Goal: Task Accomplishment & Management: Use online tool/utility

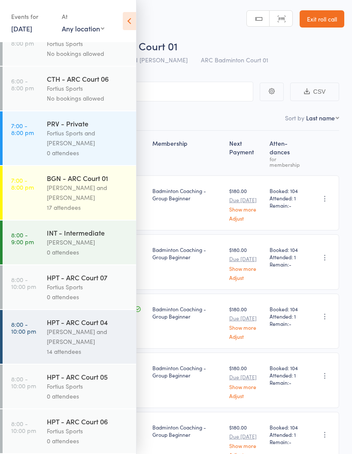
scroll to position [543, 0]
click at [70, 193] on div "[PERSON_NAME] and [PERSON_NAME]" at bounding box center [88, 193] width 82 height 20
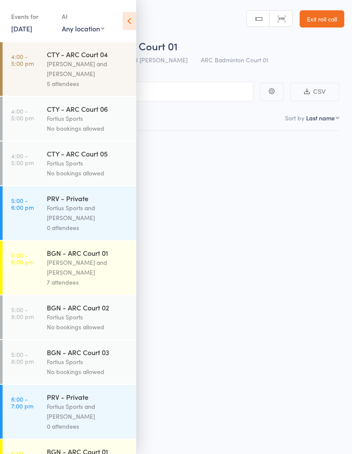
click at [79, 191] on div "PRV - Private Fortius Sports and [PERSON_NAME] 0 attendees" at bounding box center [91, 213] width 89 height 54
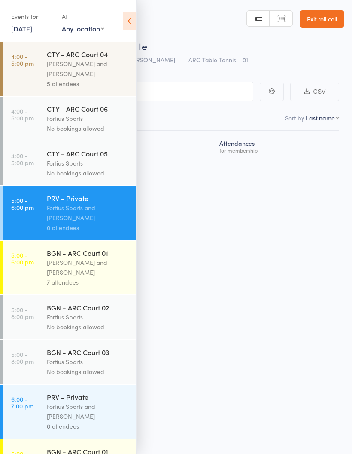
click at [84, 277] on div "[PERSON_NAME] and [PERSON_NAME]" at bounding box center [88, 267] width 82 height 20
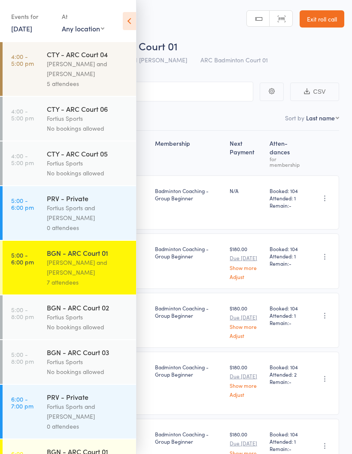
click at [129, 28] on icon at bounding box center [129, 21] width 13 height 18
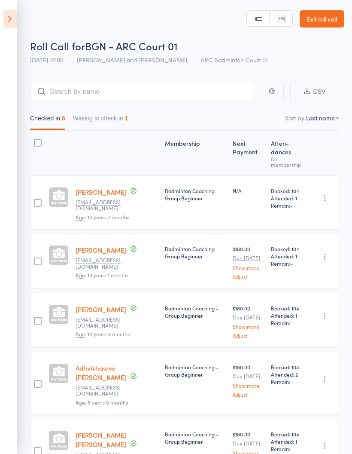
click at [110, 119] on button "Waiting to check in 1" at bounding box center [100, 120] width 55 height 20
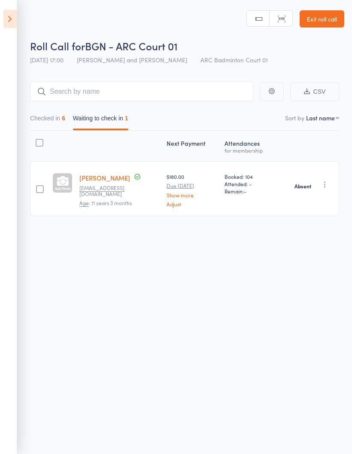
click at [58, 120] on button "Checked in 6" at bounding box center [47, 120] width 35 height 20
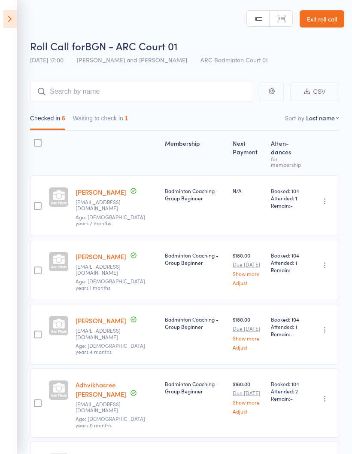
click at [13, 17] on icon at bounding box center [9, 19] width 13 height 18
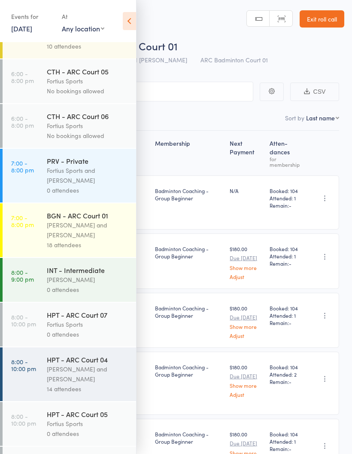
scroll to position [492, 0]
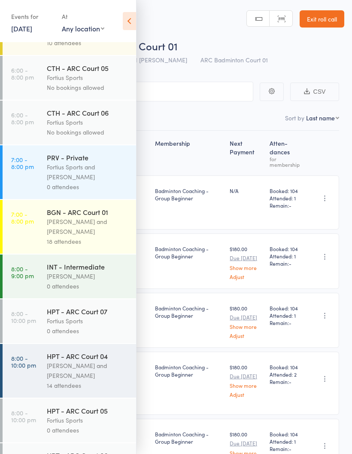
click at [84, 231] on div "[PERSON_NAME] and [PERSON_NAME]" at bounding box center [88, 227] width 82 height 20
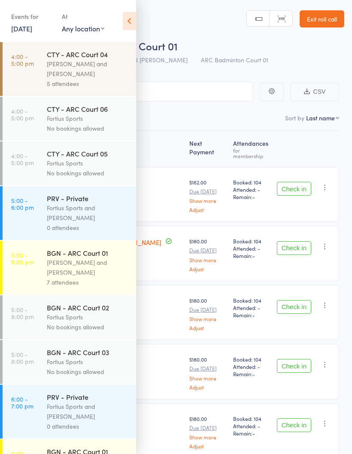
click at [135, 22] on icon at bounding box center [129, 21] width 13 height 18
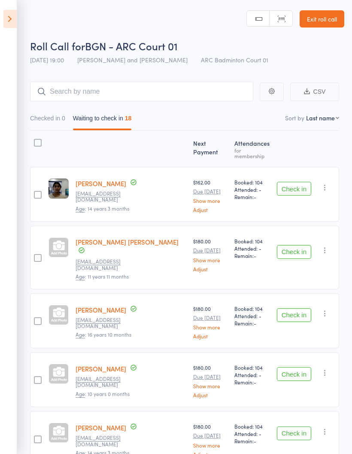
click at [306, 183] on button "Check in" at bounding box center [294, 189] width 34 height 14
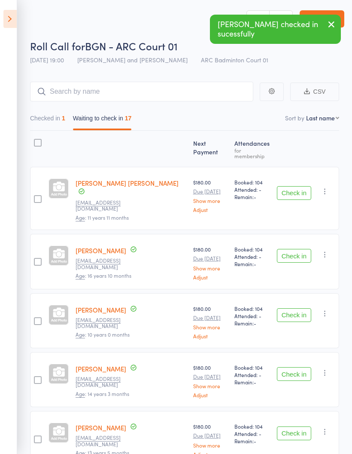
click at [295, 187] on button "Check in" at bounding box center [294, 193] width 34 height 14
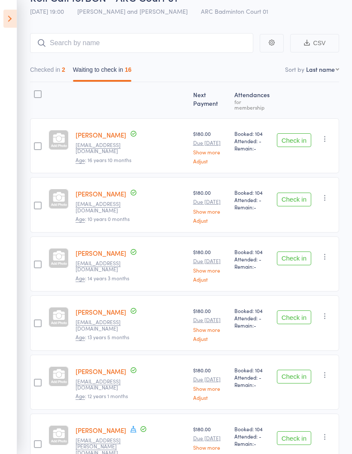
scroll to position [49, 0]
click at [296, 252] on button "Check in" at bounding box center [294, 258] width 34 height 14
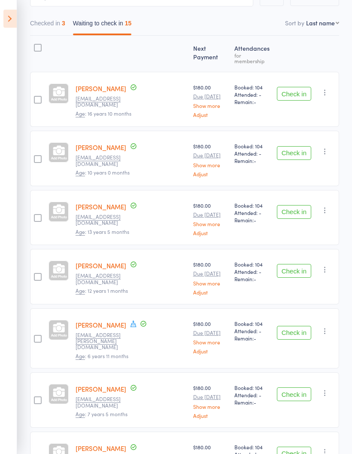
scroll to position [95, 0]
click at [298, 268] on button "Check in" at bounding box center [294, 271] width 34 height 14
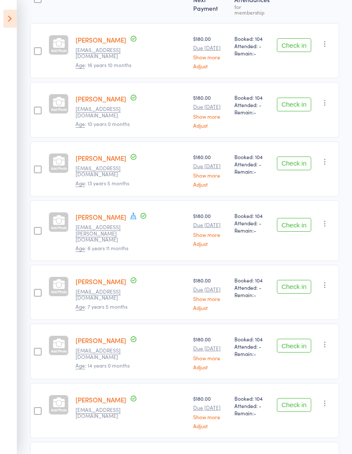
scroll to position [144, 0]
click at [294, 280] on button "Check in" at bounding box center [294, 287] width 34 height 14
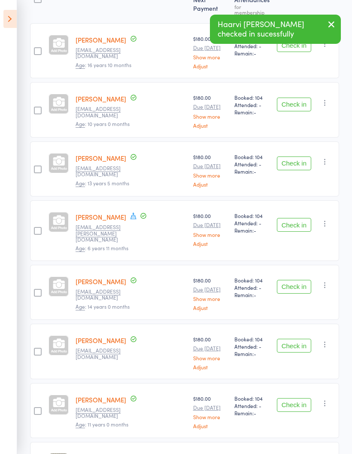
click at [297, 280] on button "Check in" at bounding box center [294, 287] width 34 height 14
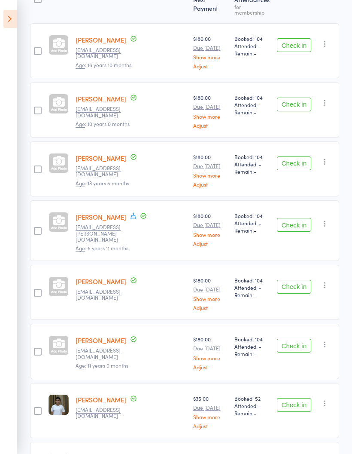
click at [293, 280] on button "Check in" at bounding box center [294, 287] width 34 height 14
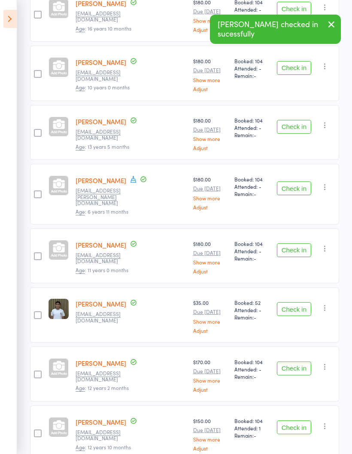
scroll to position [182, 0]
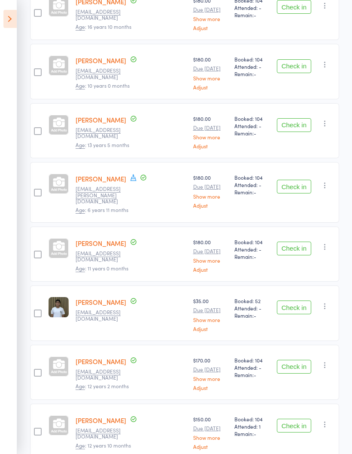
click at [296, 301] on button "Check in" at bounding box center [294, 307] width 34 height 14
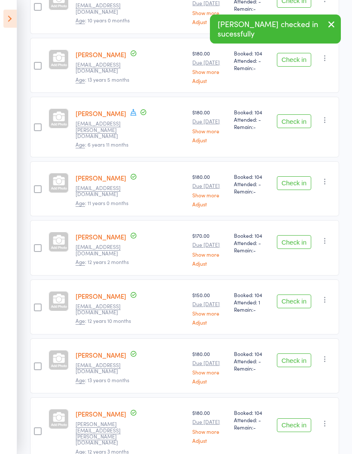
scroll to position [247, 0]
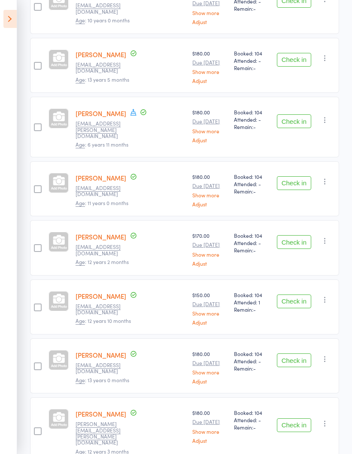
click at [299, 294] on button "Check in" at bounding box center [294, 301] width 34 height 14
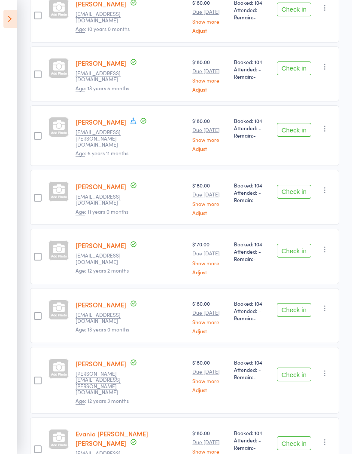
scroll to position [273, 0]
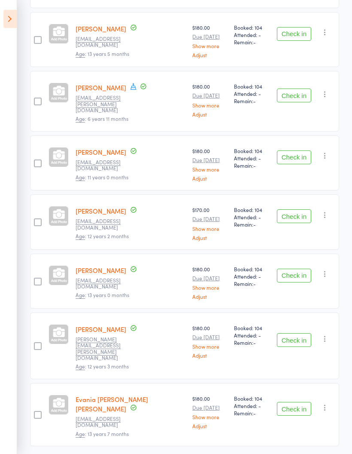
click at [290, 333] on button "Check in" at bounding box center [294, 340] width 34 height 14
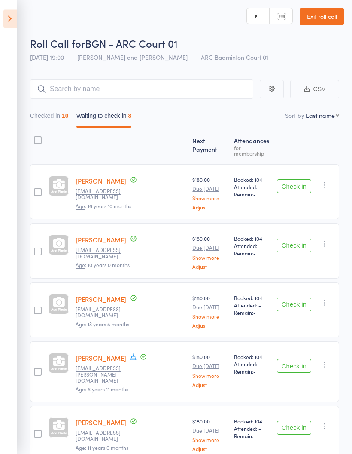
scroll to position [0, 0]
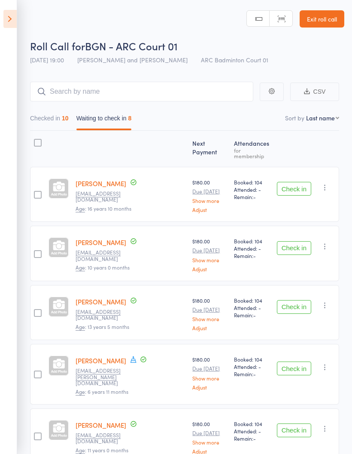
click at [57, 118] on button "Checked in 10" at bounding box center [49, 120] width 39 height 20
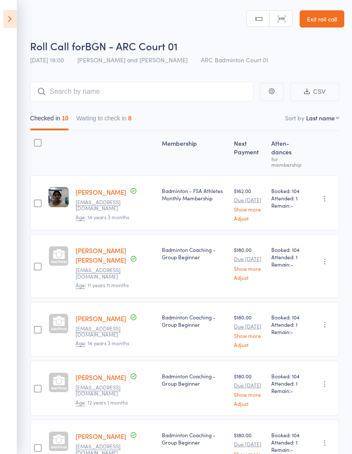
click at [118, 119] on button "Waiting to check in 8" at bounding box center [103, 120] width 55 height 20
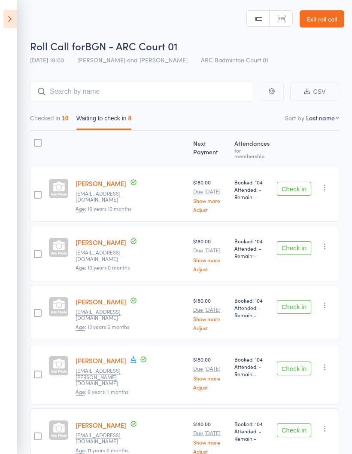
click at [56, 121] on button "Checked in 10" at bounding box center [49, 120] width 39 height 20
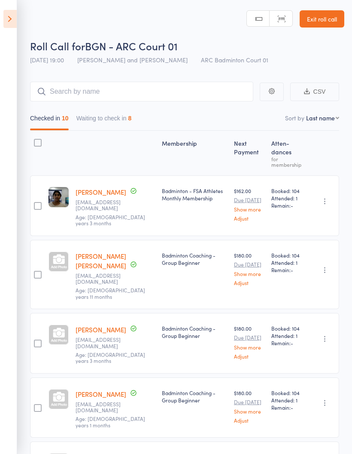
click at [120, 123] on button "Waiting to check in 8" at bounding box center [103, 120] width 55 height 20
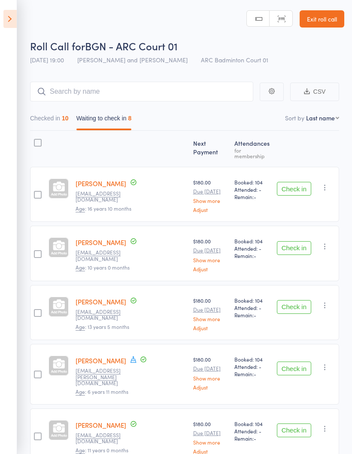
click at [55, 118] on button "Checked in 10" at bounding box center [49, 120] width 39 height 20
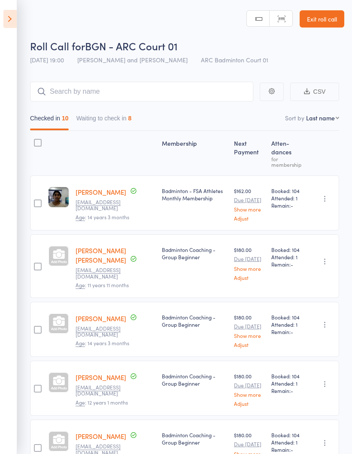
click at [97, 122] on button "Waiting to check in 8" at bounding box center [103, 120] width 55 height 20
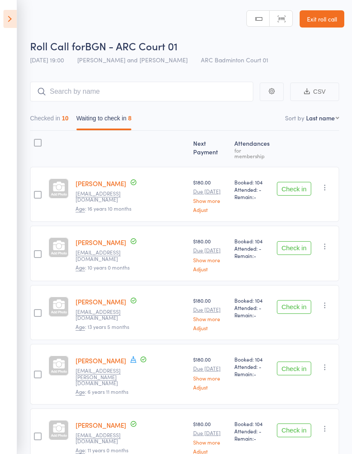
click at [43, 125] on button "Checked in 10" at bounding box center [49, 120] width 39 height 20
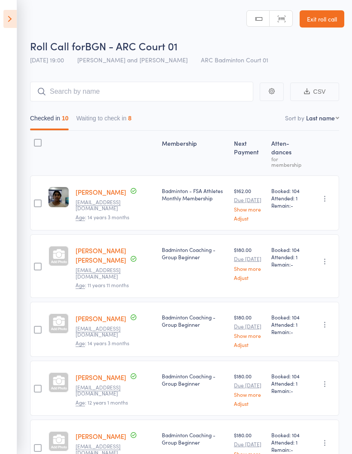
click at [117, 113] on button "Waiting to check in 8" at bounding box center [103, 120] width 55 height 20
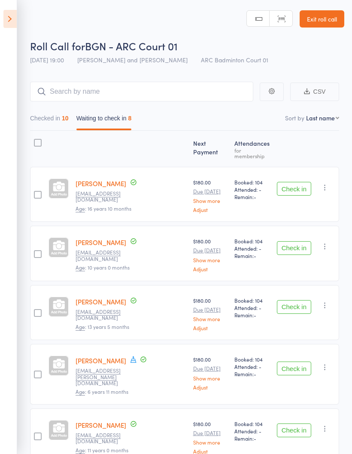
click at [324, 185] on icon "button" at bounding box center [325, 187] width 9 height 9
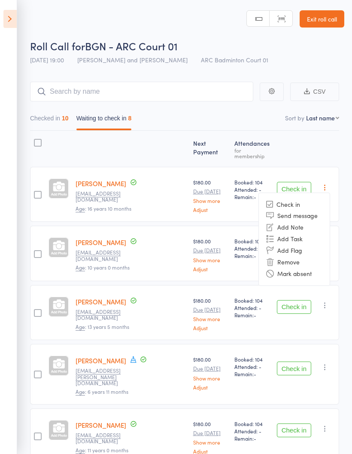
click at [287, 269] on li "Mark absent" at bounding box center [294, 274] width 71 height 12
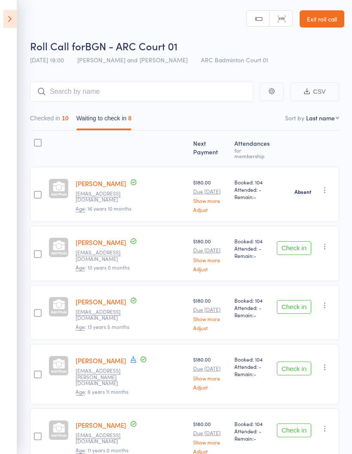
click at [325, 243] on icon "button" at bounding box center [325, 246] width 9 height 9
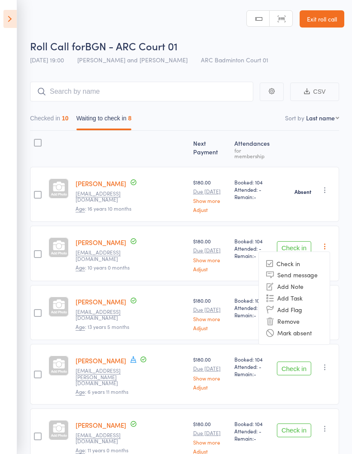
click at [298, 328] on li "Mark absent" at bounding box center [294, 333] width 71 height 12
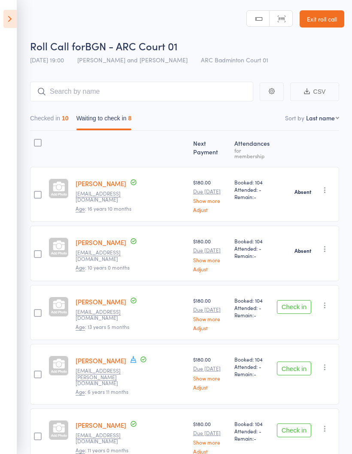
click at [326, 305] on button "button" at bounding box center [325, 305] width 10 height 10
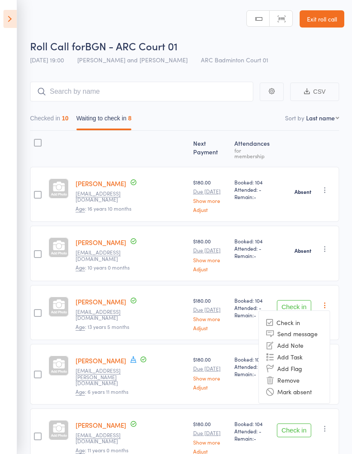
click at [297, 387] on li "Mark absent" at bounding box center [294, 391] width 71 height 12
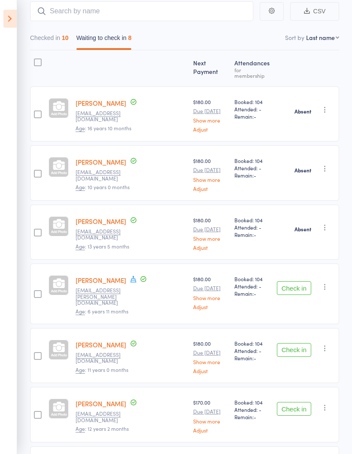
scroll to position [80, 0]
click at [324, 282] on icon "button" at bounding box center [325, 286] width 9 height 9
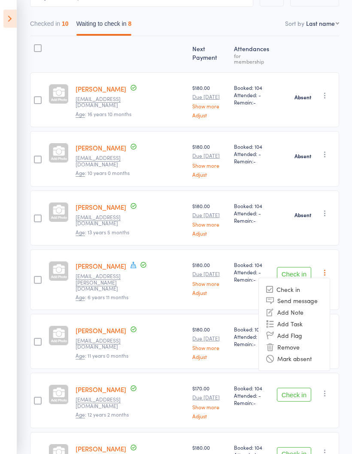
scroll to position [180, 0]
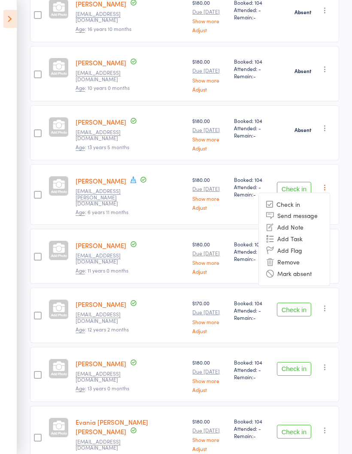
click at [16, 282] on aside "Events for [DATE] [DATE] [DATE] Sun Mon Tue Wed Thu Fri Sat 31 27 28 29 30 31 0…" at bounding box center [8, 227] width 17 height 454
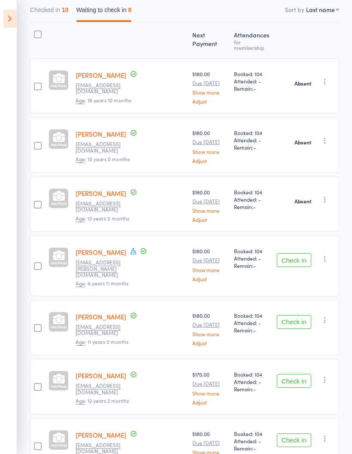
scroll to position [0, 0]
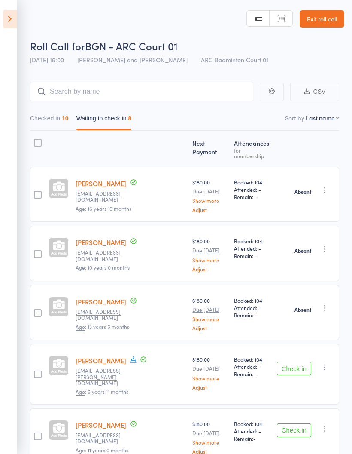
click at [57, 122] on button "Checked in 10" at bounding box center [49, 120] width 39 height 20
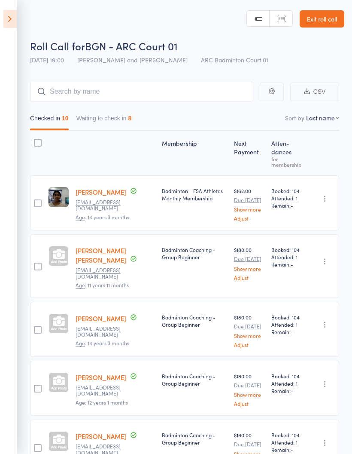
click at [120, 121] on button "Waiting to check in 8" at bounding box center [103, 120] width 55 height 20
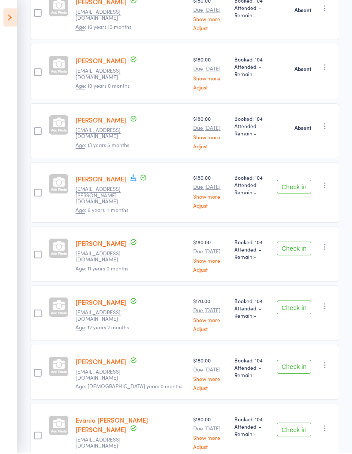
scroll to position [180, 0]
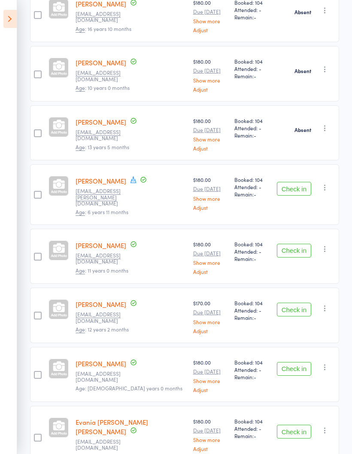
click at [327, 183] on icon "button" at bounding box center [325, 187] width 9 height 9
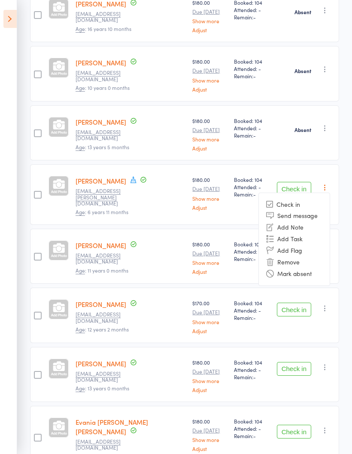
click at [306, 268] on li "Mark absent" at bounding box center [294, 274] width 71 height 12
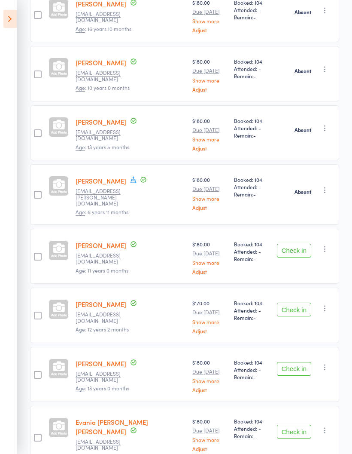
click at [327, 245] on icon "button" at bounding box center [325, 249] width 9 height 9
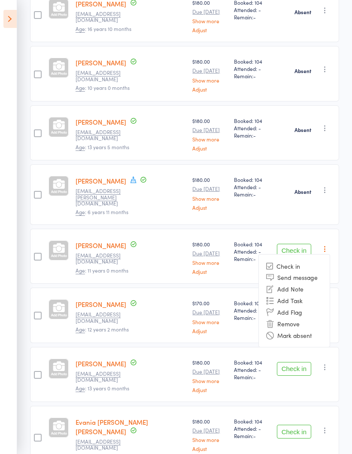
click at [303, 329] on li "Mark absent" at bounding box center [294, 335] width 71 height 12
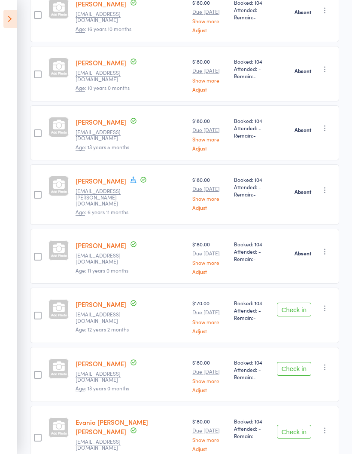
click at [330, 303] on button "button" at bounding box center [325, 308] width 10 height 10
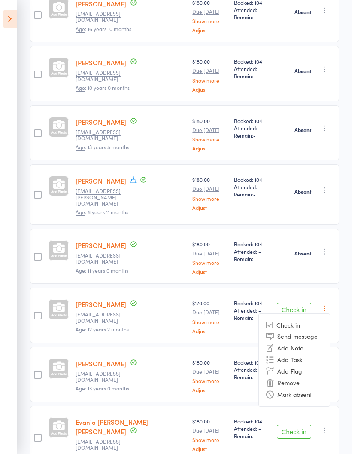
click at [313, 388] on li "Mark absent" at bounding box center [294, 394] width 71 height 12
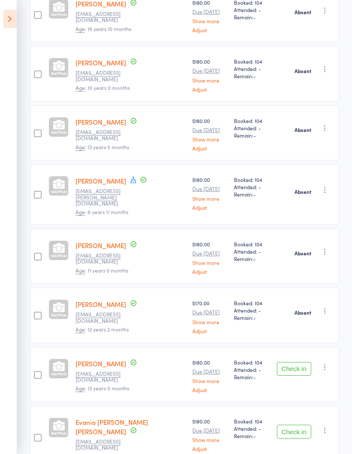
click at [330, 362] on button "button" at bounding box center [325, 367] width 10 height 10
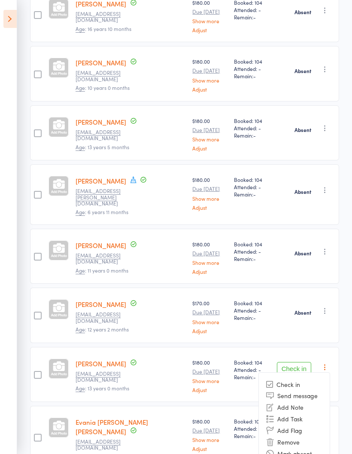
click at [291, 447] on li "Mark absent" at bounding box center [294, 453] width 71 height 12
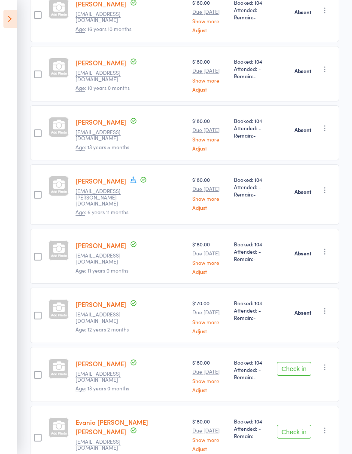
click at [328, 426] on icon "button" at bounding box center [325, 430] width 9 height 9
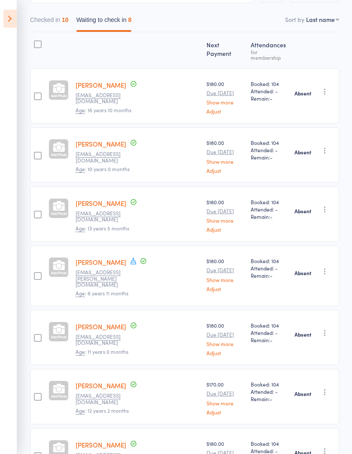
scroll to position [0, 0]
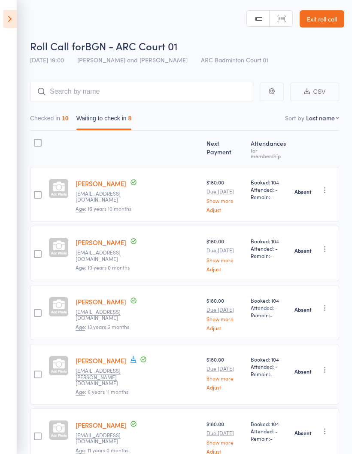
click at [53, 116] on button "Checked in 10" at bounding box center [49, 120] width 39 height 20
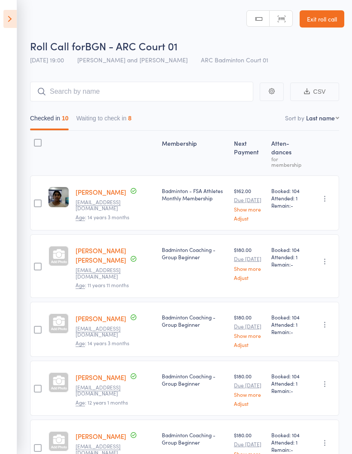
click at [120, 118] on button "Waiting to check in 8" at bounding box center [103, 120] width 55 height 20
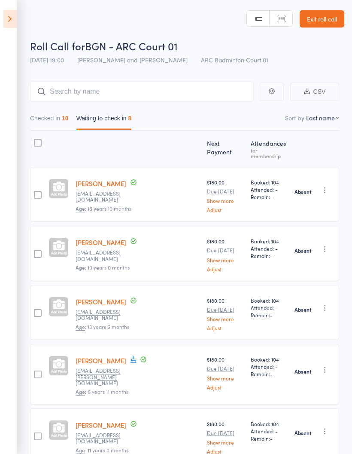
click at [55, 116] on button "Checked in 10" at bounding box center [49, 120] width 39 height 20
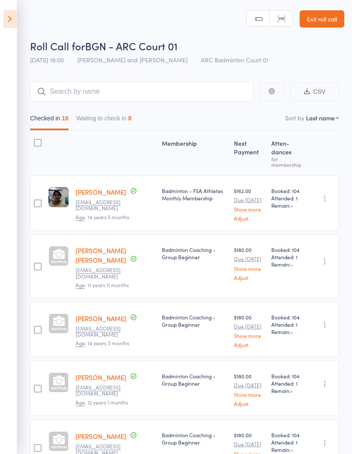
click at [110, 114] on button "Waiting to check in 8" at bounding box center [103, 120] width 55 height 20
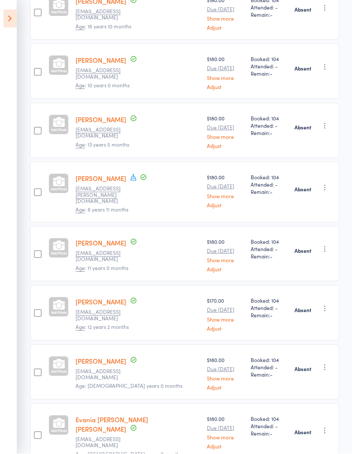
scroll to position [180, 0]
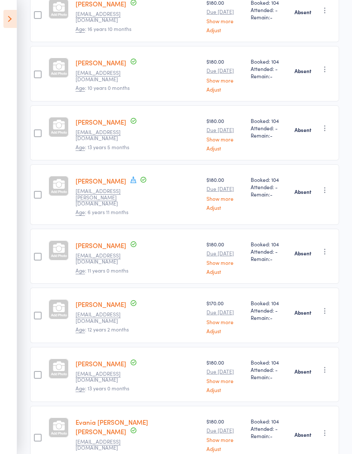
click at [326, 428] on icon "button" at bounding box center [325, 432] width 9 height 9
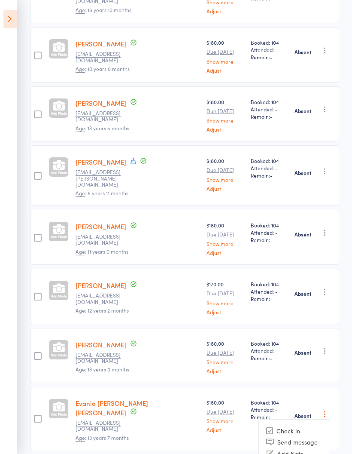
scroll to position [196, 0]
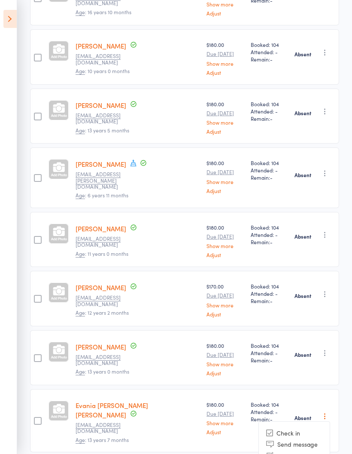
click at [300, 428] on li "Check in" at bounding box center [294, 433] width 71 height 11
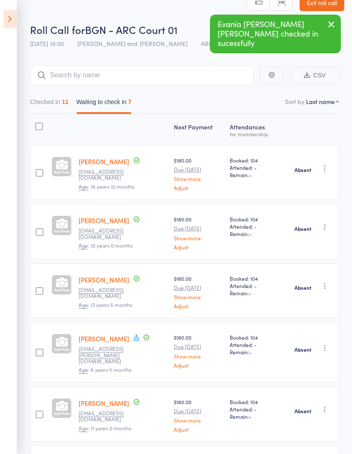
scroll to position [0, 0]
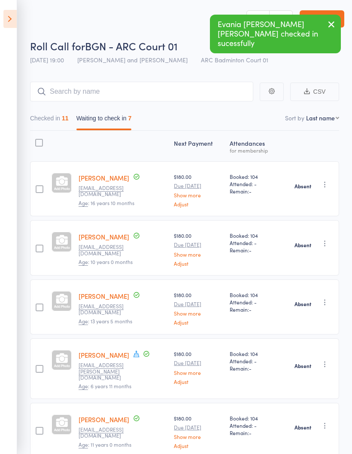
click at [55, 117] on button "Checked in 11" at bounding box center [49, 120] width 39 height 20
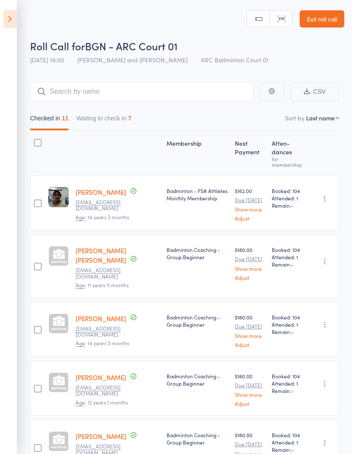
click at [14, 19] on icon at bounding box center [9, 19] width 13 height 18
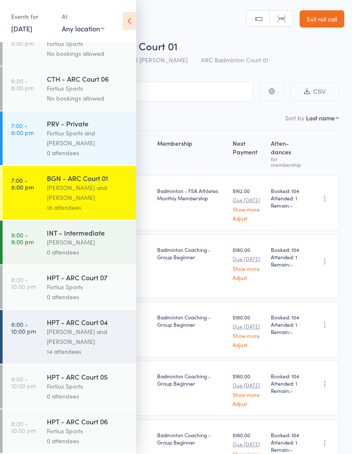
scroll to position [543, 0]
click at [98, 241] on div "[PERSON_NAME]" at bounding box center [88, 242] width 82 height 10
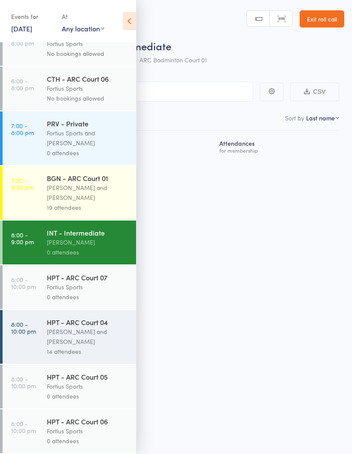
scroll to position [543, 0]
click at [97, 335] on div "[PERSON_NAME] and [PERSON_NAME]" at bounding box center [88, 337] width 82 height 20
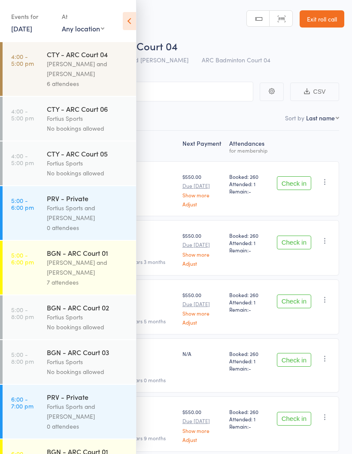
click at [135, 15] on icon at bounding box center [129, 21] width 13 height 18
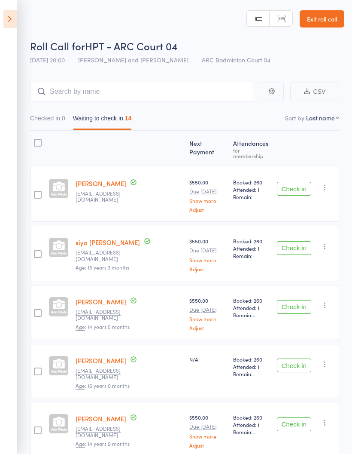
click at [301, 182] on button "Check in" at bounding box center [294, 189] width 34 height 14
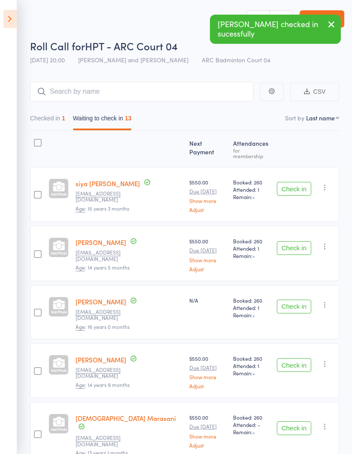
click at [302, 182] on button "Check in" at bounding box center [294, 189] width 34 height 14
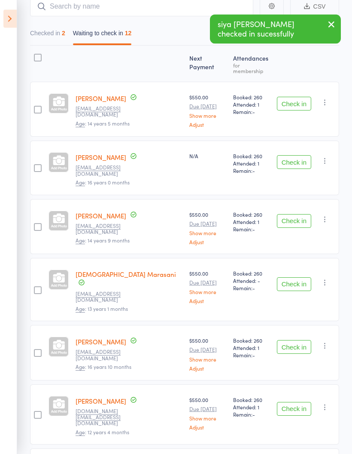
scroll to position [85, 0]
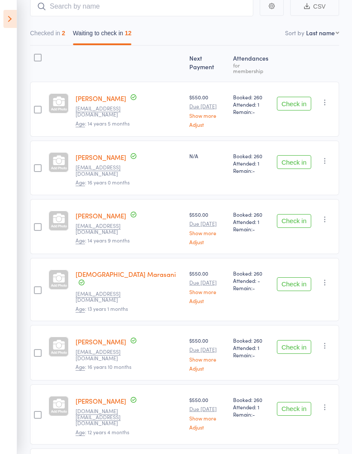
click at [293, 214] on button "Check in" at bounding box center [294, 221] width 34 height 14
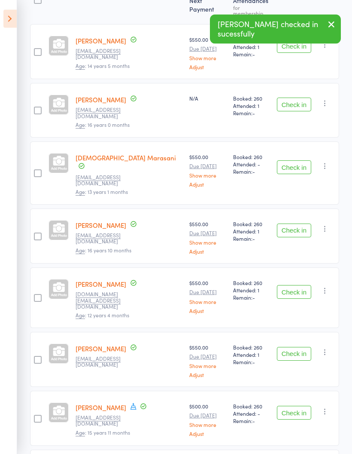
scroll to position [143, 0]
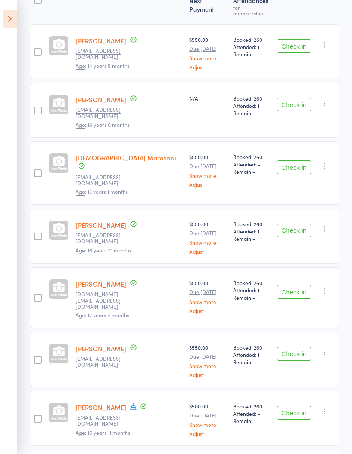
click at [298, 223] on button "Check in" at bounding box center [294, 230] width 34 height 14
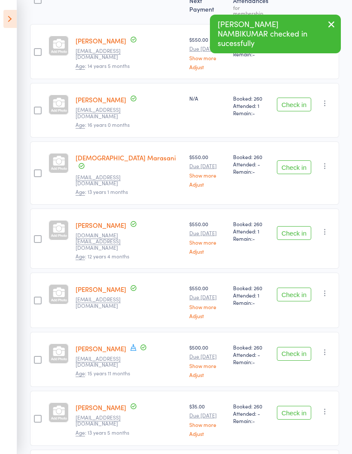
click at [293, 226] on button "Check in" at bounding box center [294, 233] width 34 height 14
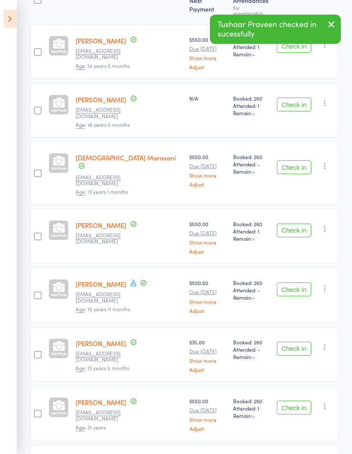
click at [297, 223] on button "Check in" at bounding box center [294, 230] width 34 height 14
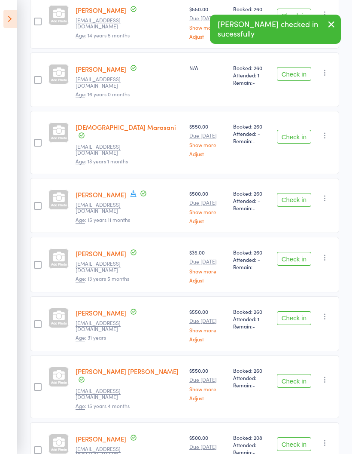
scroll to position [173, 0]
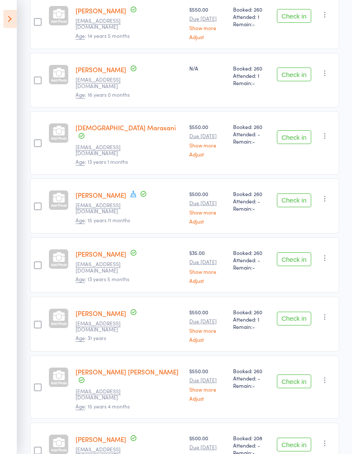
click at [300, 312] on button "Check in" at bounding box center [294, 319] width 34 height 14
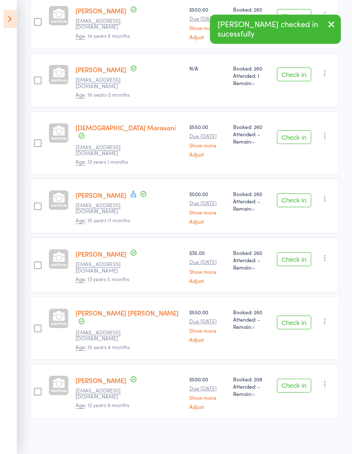
scroll to position [114, 0]
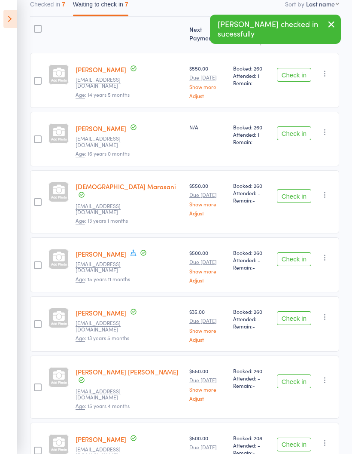
click at [293, 374] on button "Check in" at bounding box center [294, 381] width 34 height 14
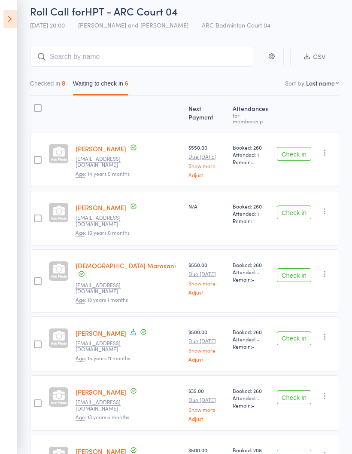
scroll to position [0, 0]
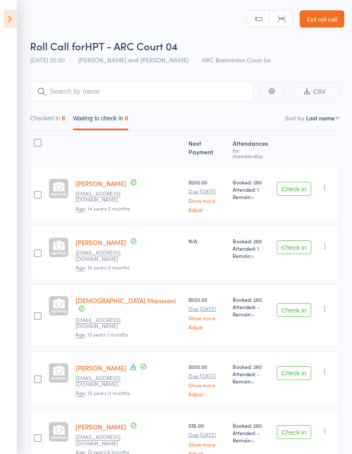
click at [58, 119] on button "Checked in 8" at bounding box center [47, 120] width 35 height 20
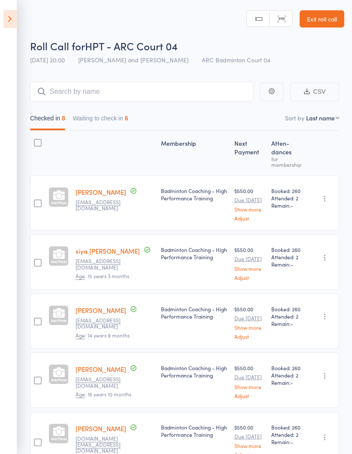
click at [113, 118] on button "Waiting to check in 6" at bounding box center [100, 120] width 55 height 20
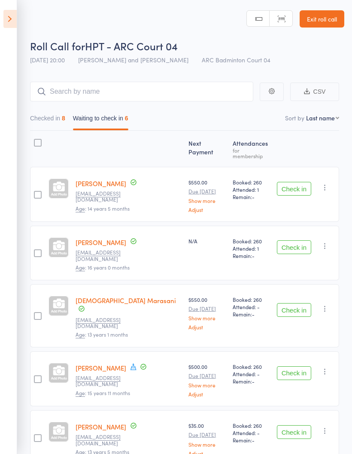
click at [58, 122] on button "Checked in 8" at bounding box center [47, 120] width 35 height 20
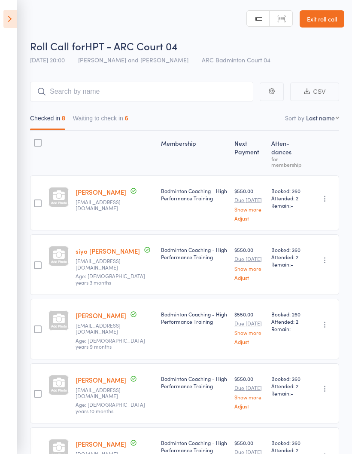
click at [116, 113] on button "Waiting to check in 6" at bounding box center [100, 120] width 55 height 20
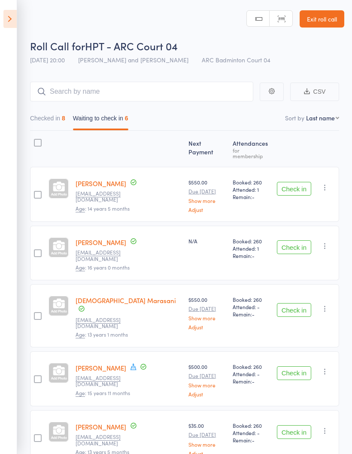
click at [52, 113] on button "Checked in 8" at bounding box center [47, 120] width 35 height 20
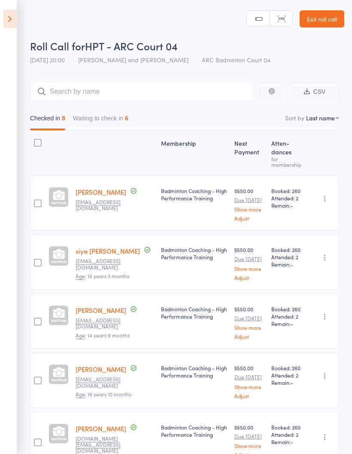
click at [82, 115] on button "Waiting to check in 6" at bounding box center [100, 120] width 55 height 20
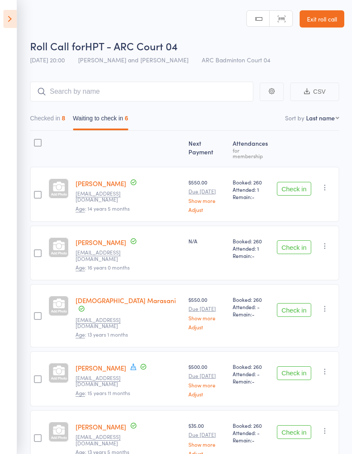
click at [55, 107] on div "Checked in 8 Waiting to check in 6" at bounding box center [184, 115] width 309 height 29
click at [33, 122] on button "Checked in 8" at bounding box center [47, 120] width 35 height 20
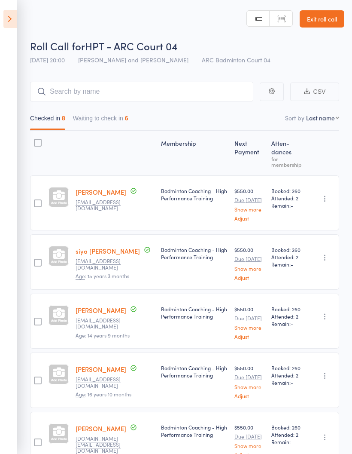
click at [92, 117] on button "Waiting to check in 6" at bounding box center [100, 120] width 55 height 20
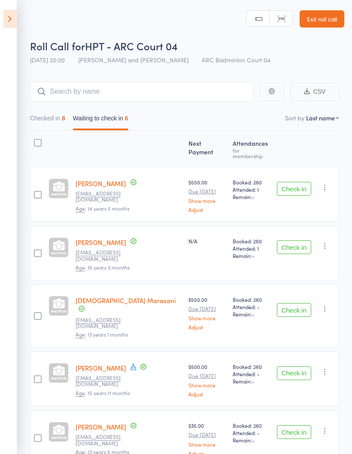
click at [36, 111] on button "Checked in 8" at bounding box center [47, 120] width 35 height 20
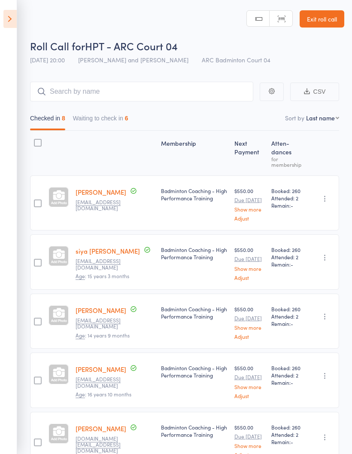
click at [120, 116] on button "Waiting to check in 6" at bounding box center [100, 120] width 55 height 20
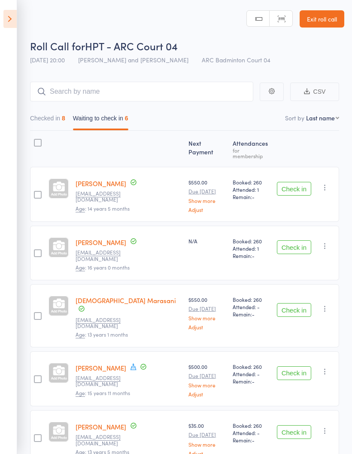
click at [328, 183] on icon "button" at bounding box center [325, 187] width 9 height 9
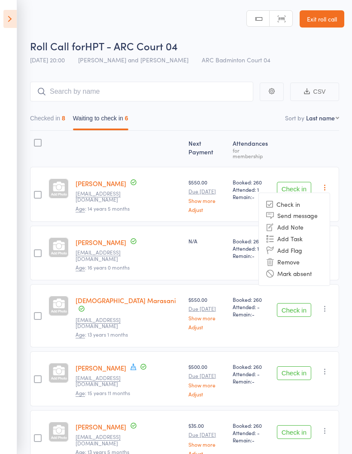
click at [306, 268] on li "Mark absent" at bounding box center [294, 274] width 71 height 12
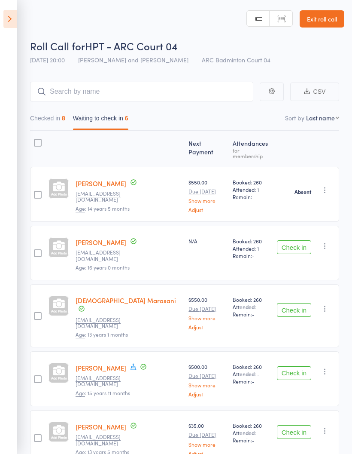
click at [330, 242] on icon "button" at bounding box center [325, 246] width 9 height 9
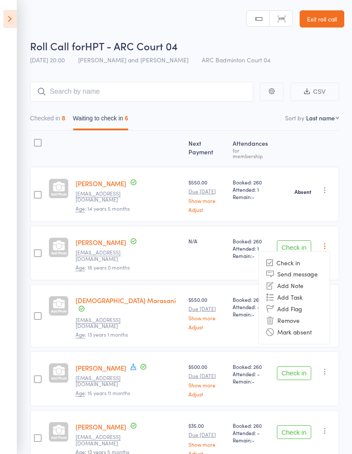
click at [298, 318] on li "Remove" at bounding box center [294, 321] width 71 height 12
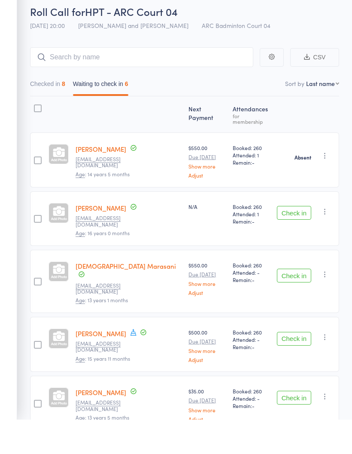
click at [326, 242] on icon "button" at bounding box center [325, 246] width 9 height 9
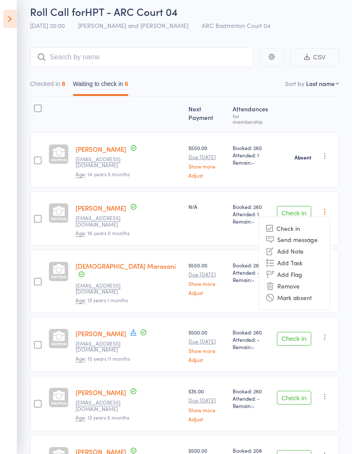
click at [300, 292] on li "Mark absent" at bounding box center [294, 298] width 71 height 12
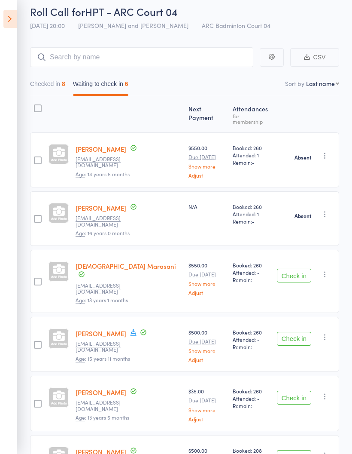
click at [327, 270] on icon "button" at bounding box center [325, 274] width 9 height 9
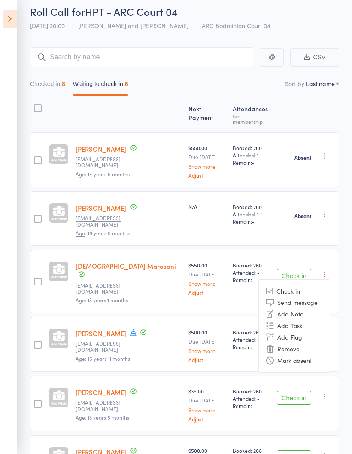
click at [306, 355] on li "Mark absent" at bounding box center [294, 361] width 71 height 12
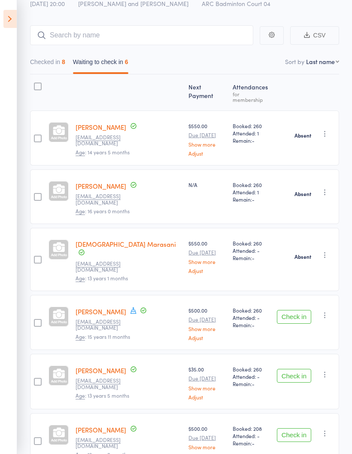
scroll to position [55, 0]
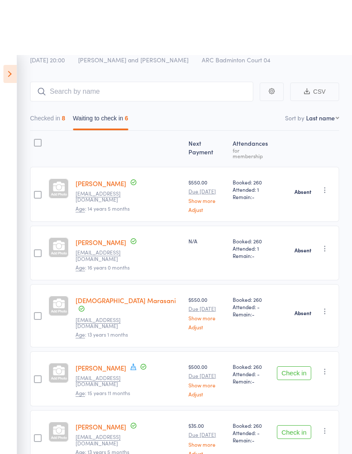
click at [328, 321] on icon "button" at bounding box center [325, 316] width 9 height 9
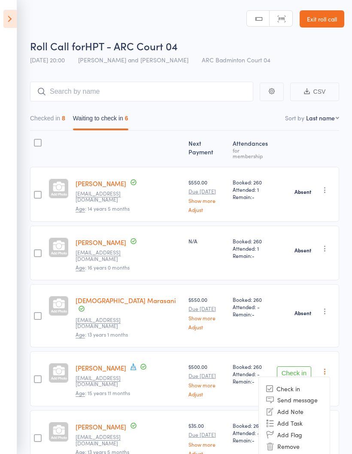
click at [303, 452] on li "Mark absent" at bounding box center [294, 458] width 71 height 12
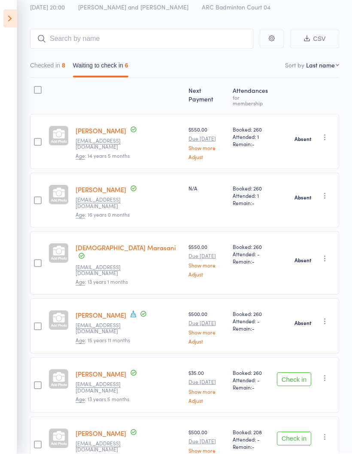
click at [330, 374] on icon "button" at bounding box center [325, 378] width 9 height 9
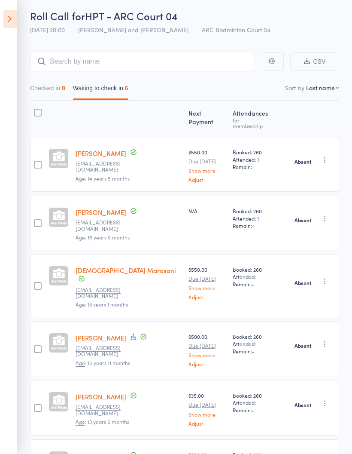
scroll to position [35, 0]
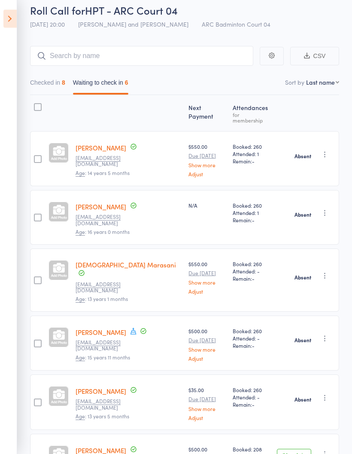
click at [330, 450] on icon "button" at bounding box center [325, 454] width 9 height 9
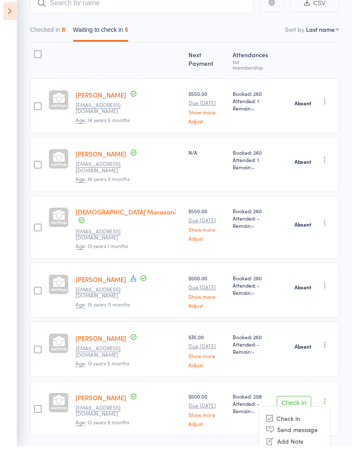
scroll to position [81, 0]
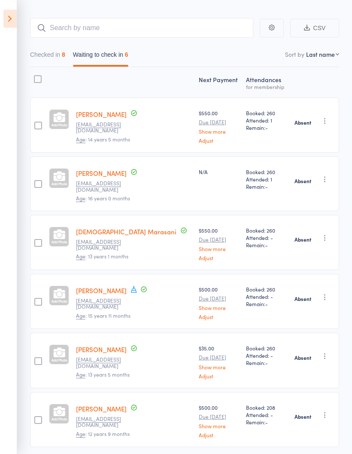
scroll to position [89, 0]
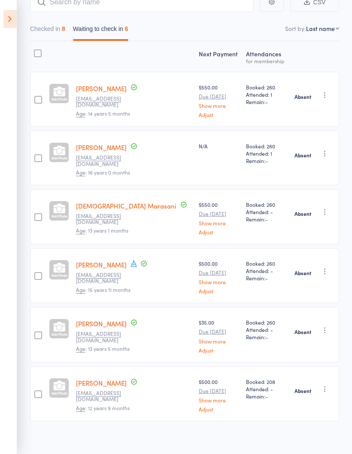
click at [54, 26] on button "Checked in 8" at bounding box center [47, 31] width 35 height 20
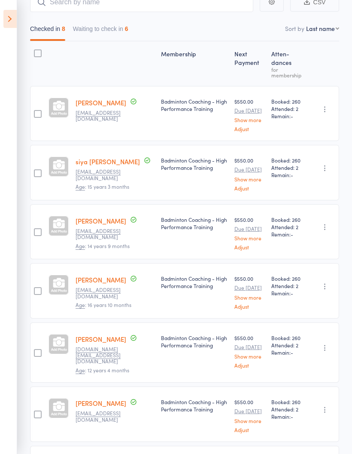
click at [122, 27] on button "Waiting to check in 6" at bounding box center [100, 31] width 55 height 20
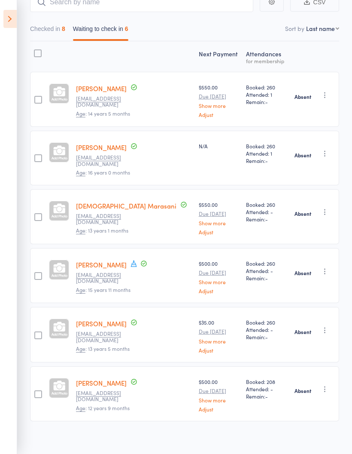
click at [46, 30] on button "Checked in 8" at bounding box center [47, 31] width 35 height 20
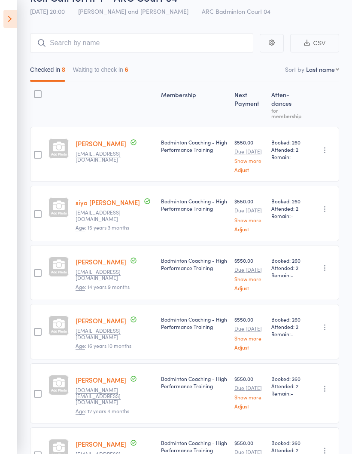
scroll to position [0, 0]
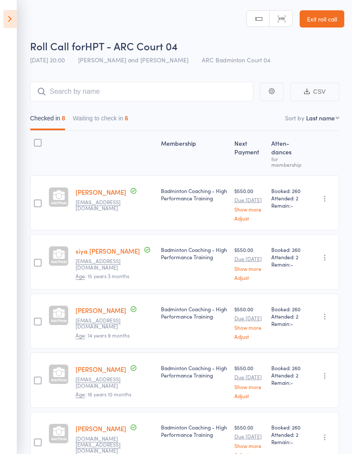
click at [121, 121] on button "Waiting to check in 6" at bounding box center [100, 120] width 55 height 20
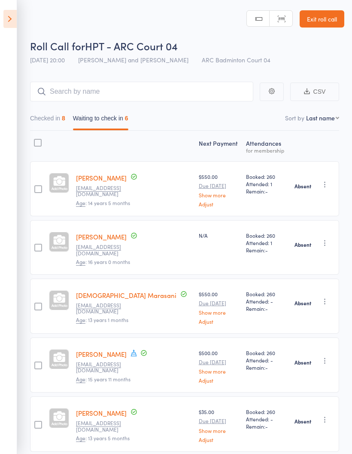
click at [53, 117] on button "Checked in 8" at bounding box center [47, 120] width 35 height 20
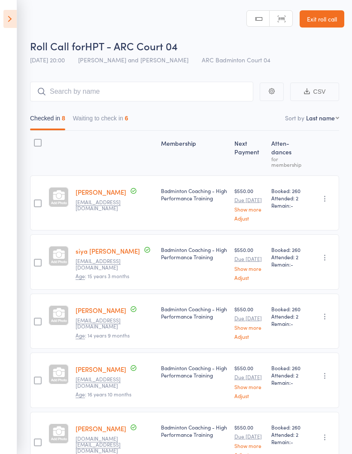
click at [13, 19] on icon at bounding box center [9, 19] width 13 height 18
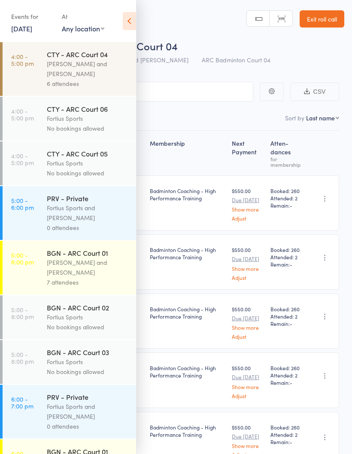
click at [48, 70] on div "[PERSON_NAME] and [PERSON_NAME]" at bounding box center [88, 69] width 82 height 20
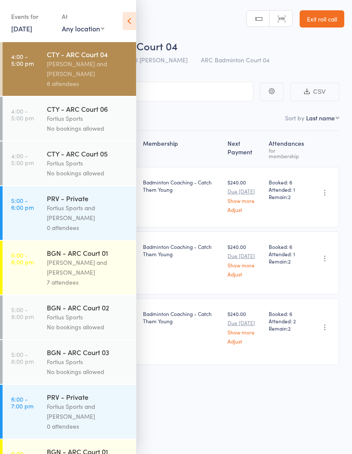
click at [124, 29] on icon at bounding box center [129, 21] width 13 height 18
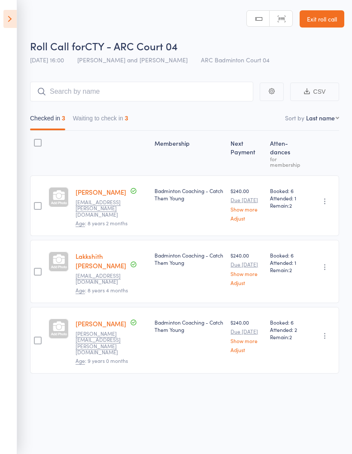
click at [110, 116] on button "Waiting to check in 3" at bounding box center [100, 120] width 55 height 20
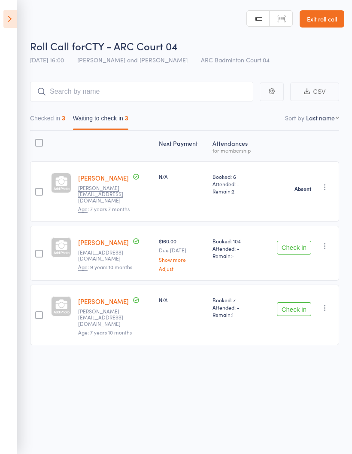
click at [280, 241] on button "Check in" at bounding box center [294, 248] width 34 height 14
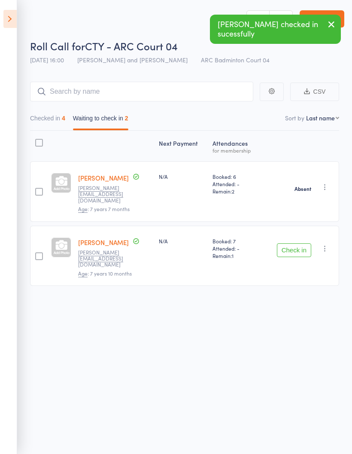
click at [294, 243] on button "Check in" at bounding box center [294, 250] width 34 height 14
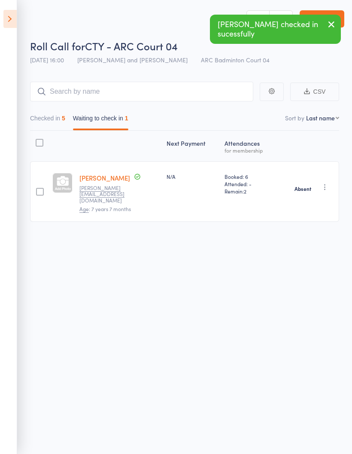
click at [52, 119] on button "Checked in 5" at bounding box center [47, 120] width 35 height 20
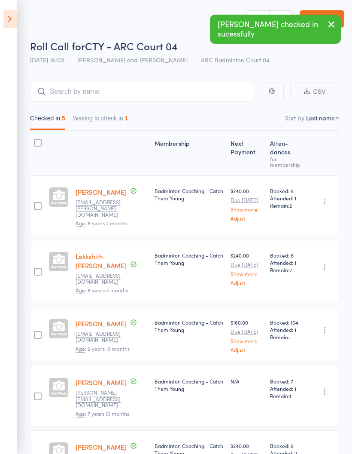
click at [13, 20] on icon at bounding box center [9, 19] width 13 height 18
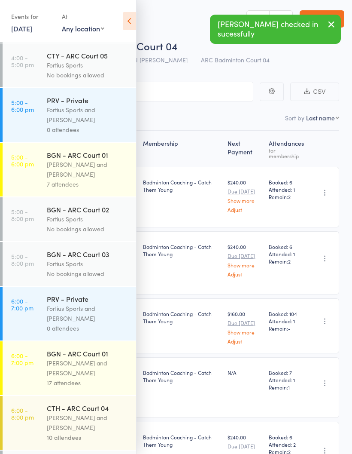
scroll to position [98, 0]
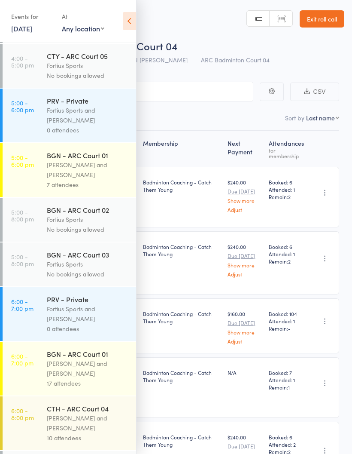
click at [82, 184] on div "7 attendees" at bounding box center [88, 185] width 82 height 10
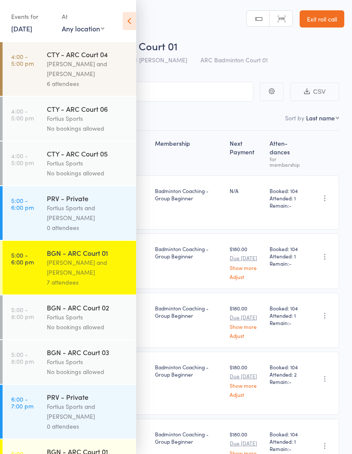
click at [131, 20] on icon at bounding box center [129, 21] width 13 height 18
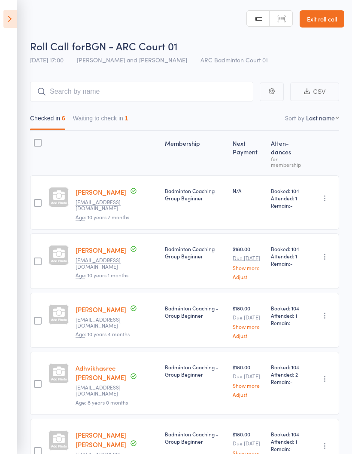
click at [119, 115] on button "Waiting to check in 1" at bounding box center [100, 120] width 55 height 20
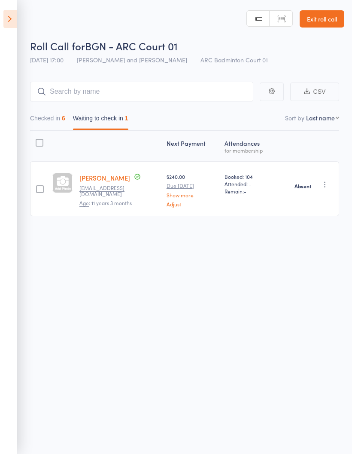
click at [57, 113] on button "Checked in 6" at bounding box center [47, 120] width 35 height 20
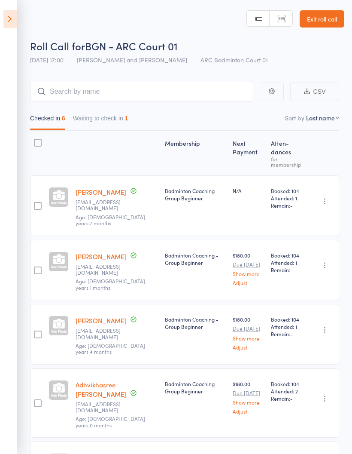
click at [7, 18] on icon at bounding box center [9, 19] width 13 height 18
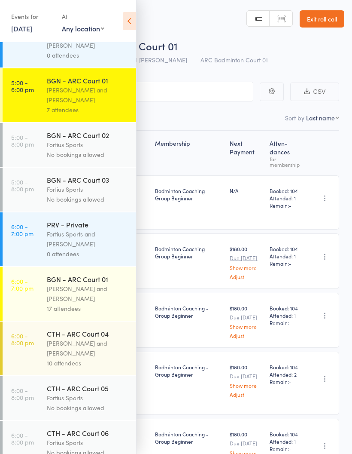
scroll to position [185, 0]
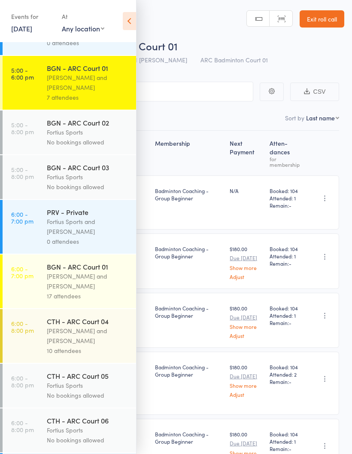
click at [76, 271] on div "BGN - ARC Court 01" at bounding box center [88, 266] width 82 height 9
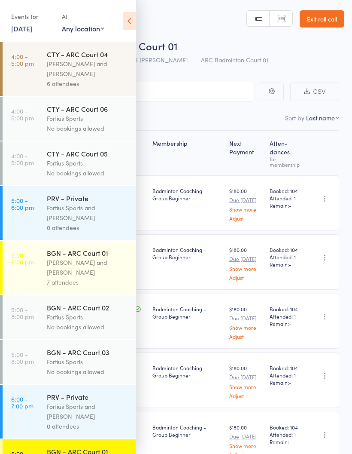
click at [125, 18] on icon at bounding box center [129, 21] width 13 height 18
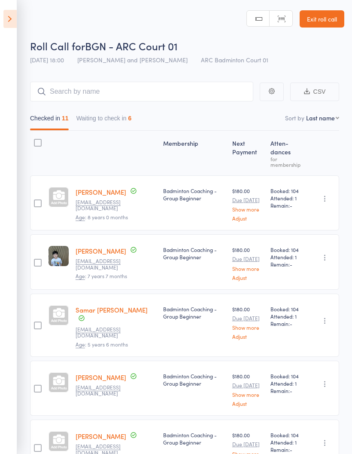
click at [116, 113] on button "Waiting to check in 6" at bounding box center [103, 120] width 55 height 20
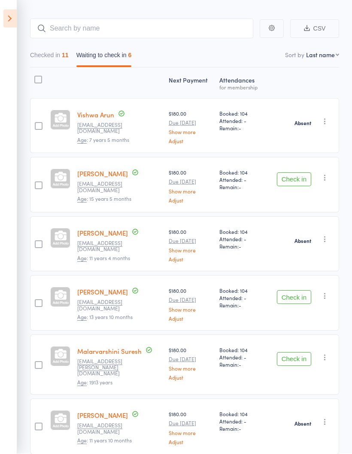
scroll to position [62, 0]
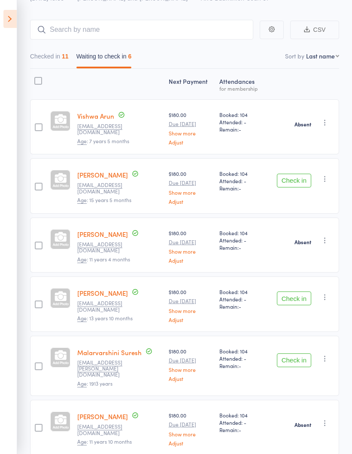
click at [9, 21] on icon at bounding box center [9, 19] width 13 height 18
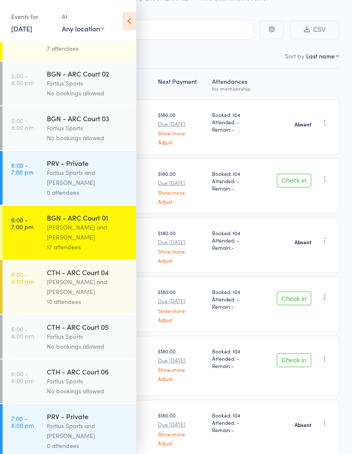
scroll to position [230, 0]
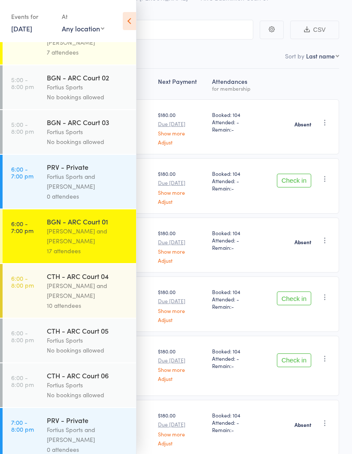
click at [38, 249] on link "6:00 - 7:00 pm BGN - ARC Court 01 [PERSON_NAME] and [PERSON_NAME] 17 attendees" at bounding box center [70, 236] width 134 height 54
click at [151, 230] on div "[PERSON_NAME] [EMAIL_ADDRESS][DOMAIN_NAME] Age : [DEMOGRAPHIC_DATA] years 4 mon…" at bounding box center [106, 244] width 97 height 55
click at [131, 22] on icon at bounding box center [129, 21] width 13 height 18
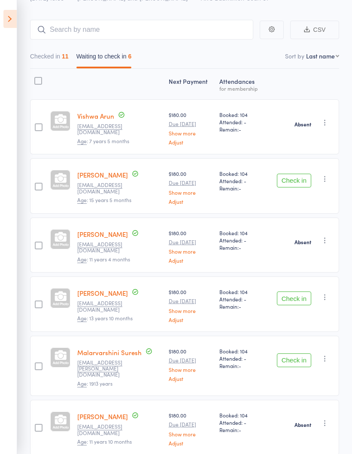
click at [55, 58] on button "Checked in 11" at bounding box center [49, 59] width 39 height 20
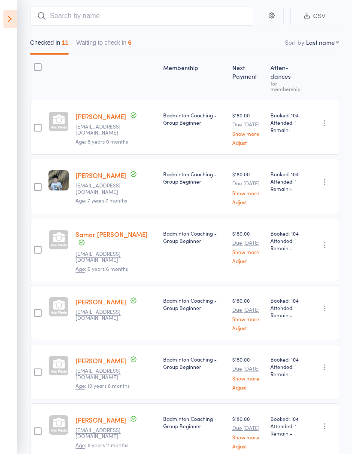
scroll to position [0, 0]
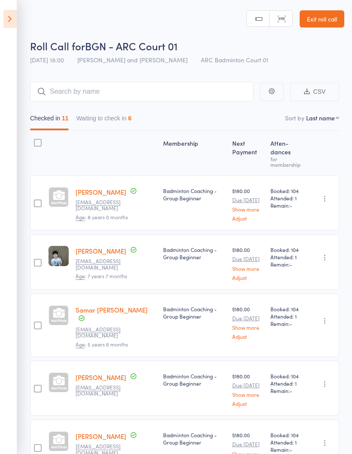
click at [117, 116] on button "Waiting to check in 6" at bounding box center [103, 120] width 55 height 20
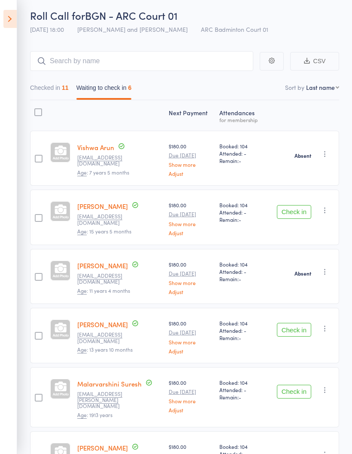
scroll to position [31, 0]
click at [292, 211] on button "Check in" at bounding box center [294, 212] width 34 height 14
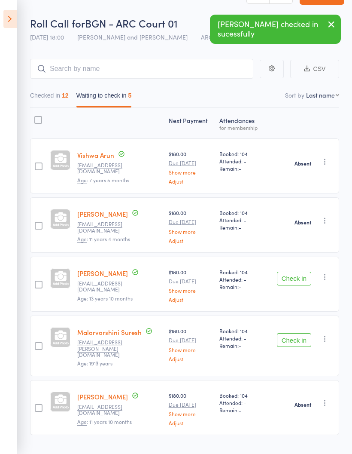
scroll to position [37, 0]
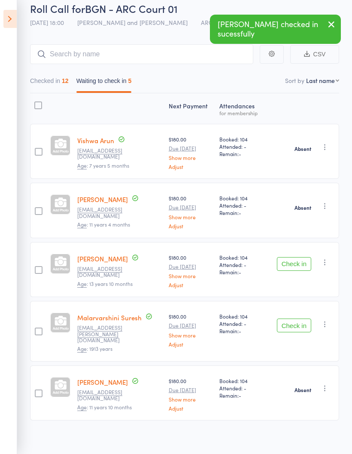
click at [294, 266] on button "Check in" at bounding box center [294, 264] width 34 height 14
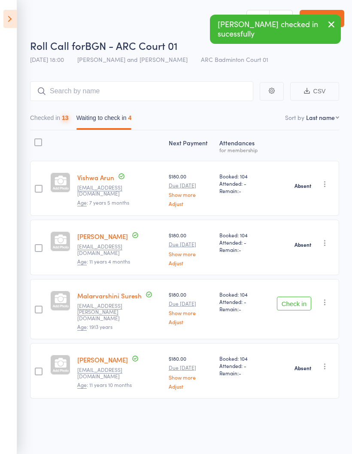
scroll to position [6, 0]
click at [296, 297] on button "Check in" at bounding box center [294, 304] width 34 height 14
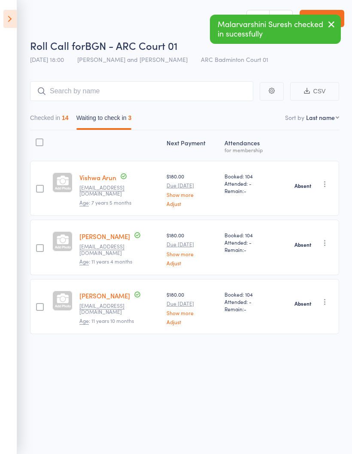
scroll to position [0, 0]
click at [52, 117] on button "Checked in 14" at bounding box center [49, 120] width 39 height 20
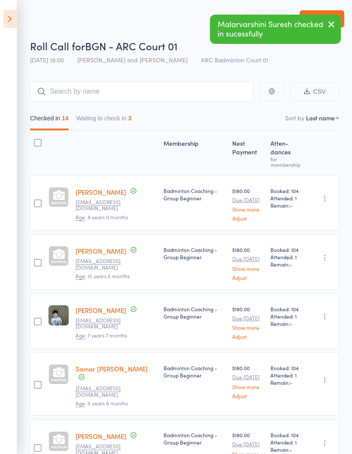
click at [4, 19] on icon at bounding box center [9, 19] width 13 height 18
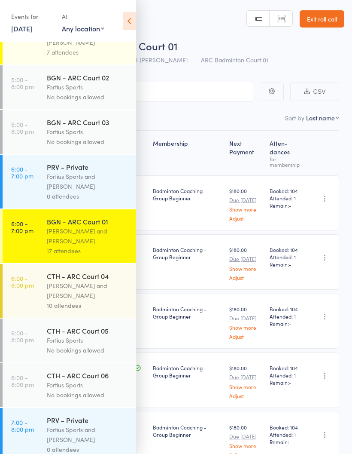
click at [83, 245] on div "[PERSON_NAME] and [PERSON_NAME]" at bounding box center [88, 236] width 82 height 20
click at [128, 20] on icon at bounding box center [129, 21] width 13 height 18
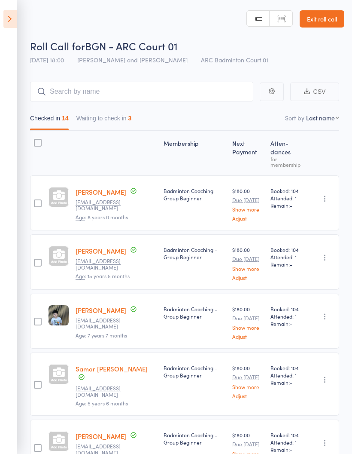
click at [110, 119] on button "Waiting to check in 3" at bounding box center [103, 120] width 55 height 20
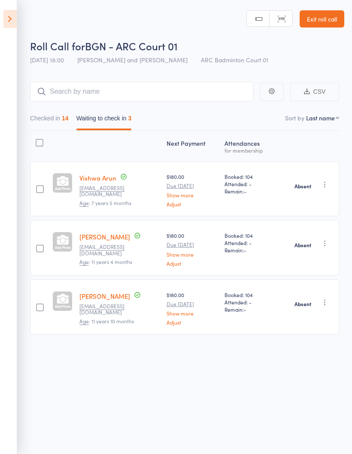
click at [40, 117] on button "Checked in 14" at bounding box center [49, 120] width 39 height 20
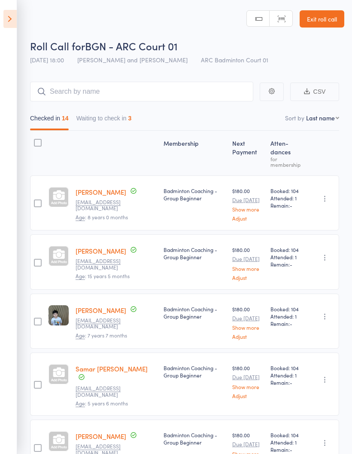
click at [10, 21] on icon at bounding box center [9, 19] width 13 height 18
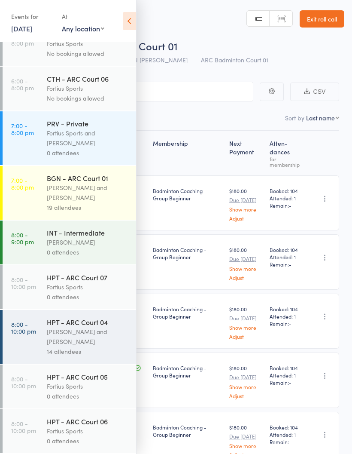
scroll to position [543, 0]
click at [91, 202] on div "19 attendees" at bounding box center [88, 207] width 82 height 10
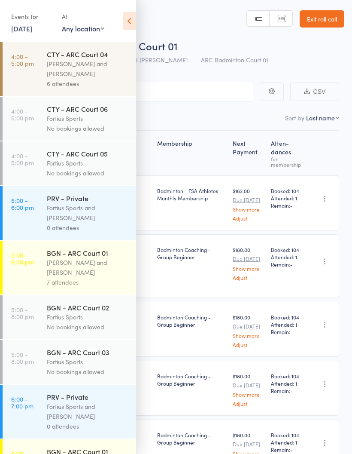
click at [135, 24] on icon at bounding box center [129, 21] width 13 height 18
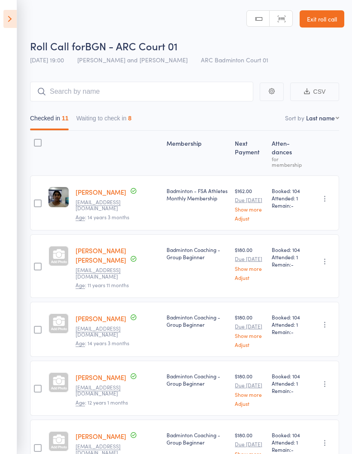
click at [119, 117] on button "Waiting to check in 8" at bounding box center [103, 120] width 55 height 20
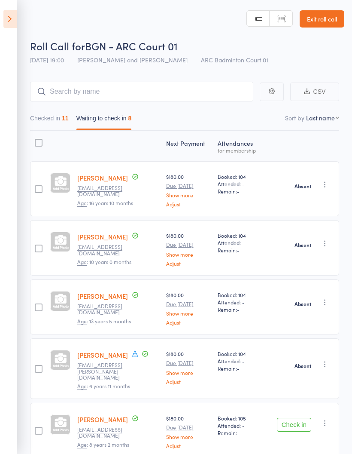
click at [56, 116] on button "Checked in 11" at bounding box center [49, 120] width 39 height 20
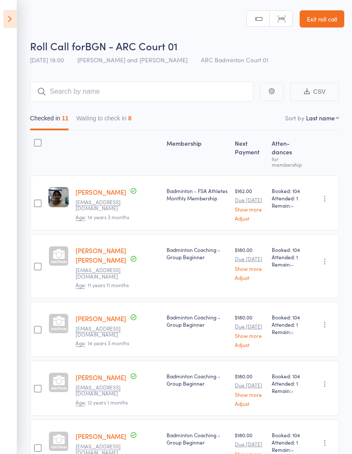
click at [10, 24] on icon at bounding box center [9, 19] width 13 height 18
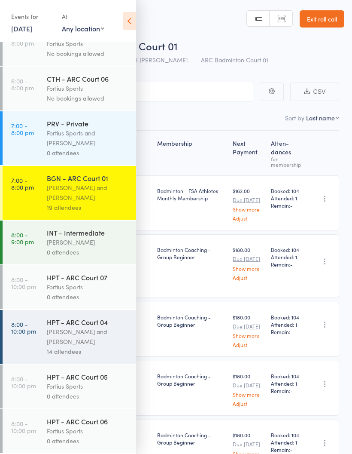
scroll to position [543, 0]
click at [132, 24] on icon at bounding box center [129, 21] width 13 height 18
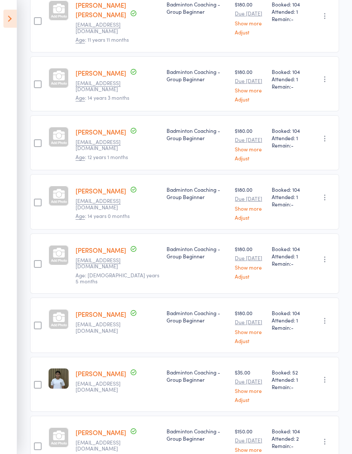
scroll to position [0, 0]
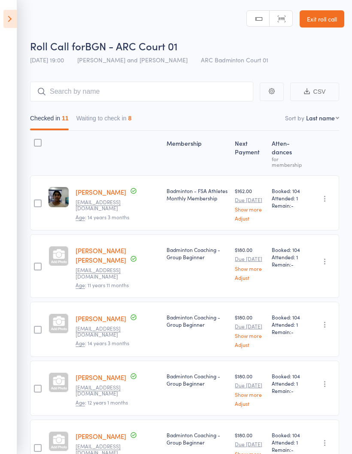
click at [183, 347] on div "Badminton Coaching - Group Beginner" at bounding box center [197, 329] width 68 height 55
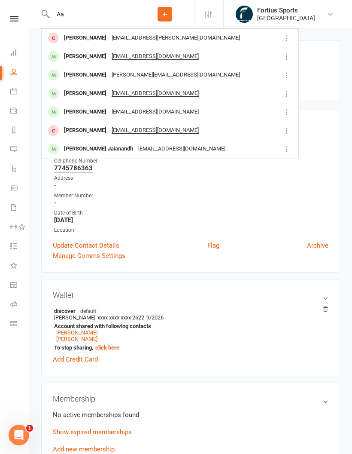
type input "A"
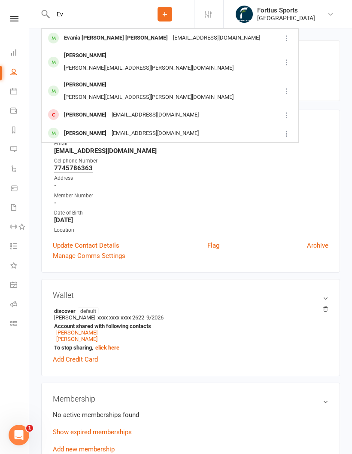
type input "E"
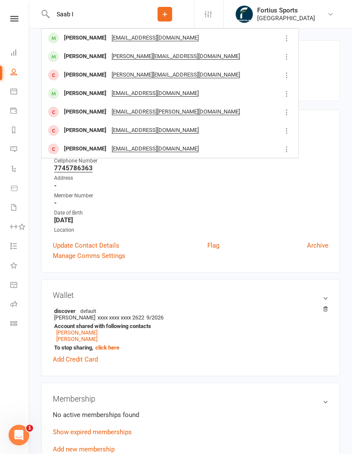
click at [97, 16] on input "Saab I" at bounding box center [93, 14] width 86 height 12
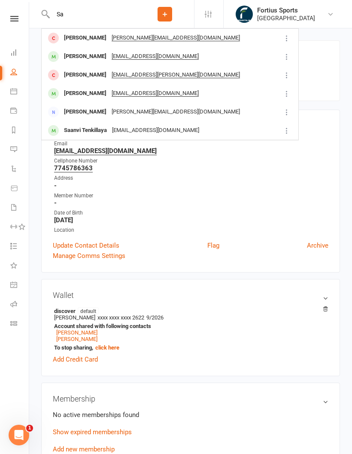
type input "S"
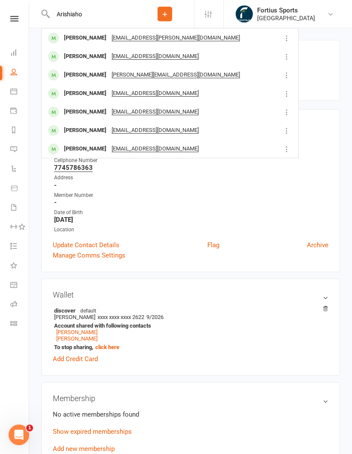
click at [95, 8] on input "Arishiaho" at bounding box center [93, 14] width 86 height 12
click at [106, 12] on input "Arishiaho" at bounding box center [93, 14] width 86 height 12
type input "A"
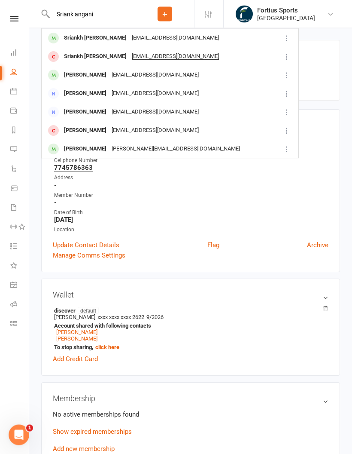
type input "Sriank angani"
click at [92, 58] on div "Sriankh Anagani" at bounding box center [95, 56] width 68 height 12
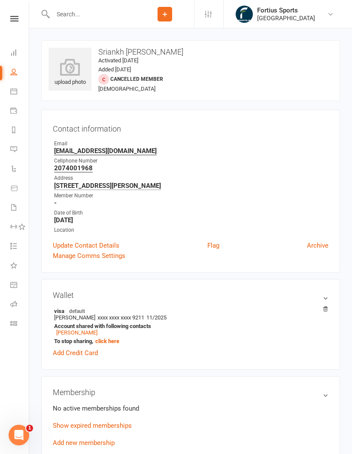
click at [98, 19] on input "text" at bounding box center [93, 14] width 86 height 12
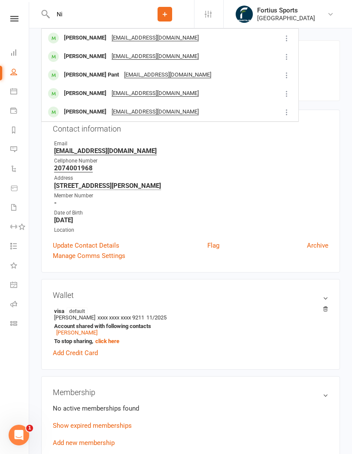
type input "N"
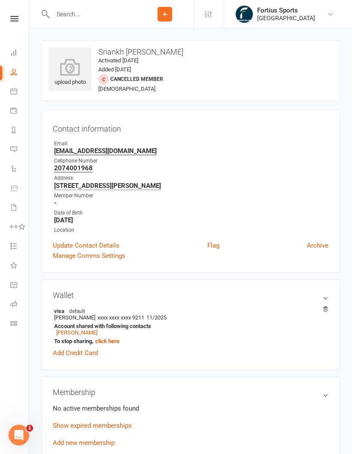
type input "K"
type input "L"
click at [92, 6] on div at bounding box center [88, 14] width 95 height 28
click at [81, 11] on input "text" at bounding box center [93, 14] width 86 height 12
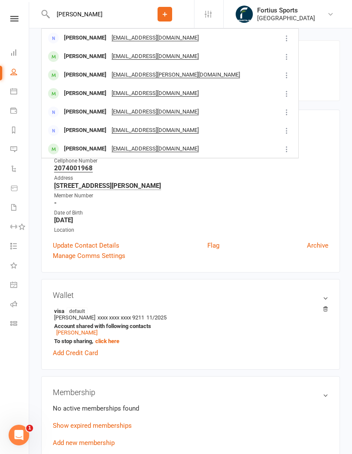
type input "Mallik"
click at [83, 58] on div "Nysa Malik" at bounding box center [85, 56] width 48 height 12
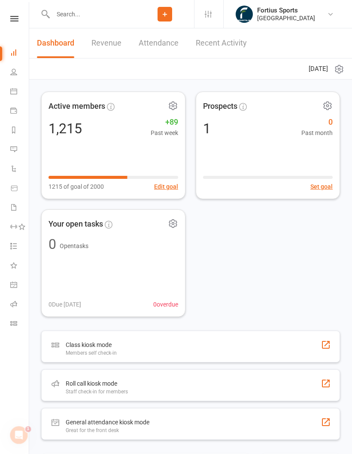
click at [254, 298] on div "Active members 1,215 +89 Past week 1215 of goal of 2000 Edit goal Prospects 1 0…" at bounding box center [190, 204] width 299 height 225
